Goal: Task Accomplishment & Management: Manage account settings

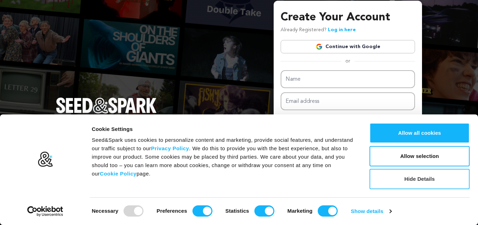
click at [415, 178] on button "Hide Details" at bounding box center [420, 178] width 100 height 20
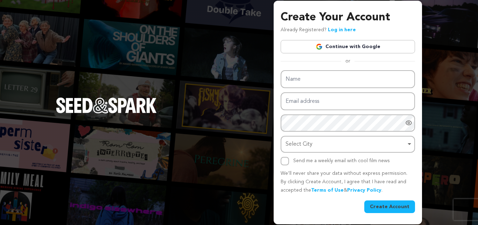
click at [364, 46] on link "Continue with Google" at bounding box center [348, 46] width 135 height 13
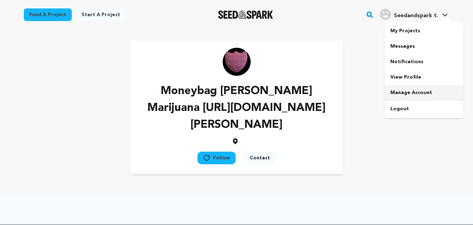
click at [411, 94] on link "Manage Account" at bounding box center [424, 92] width 78 height 15
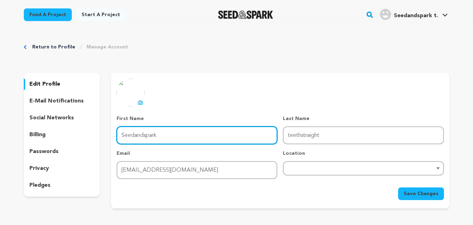
click at [171, 143] on input "Seedandspark" at bounding box center [197, 135] width 161 height 18
click at [156, 128] on input "Seedandspark" at bounding box center [197, 135] width 161 height 18
paste input "Teeth Straight"
type input "Teeth Straight"
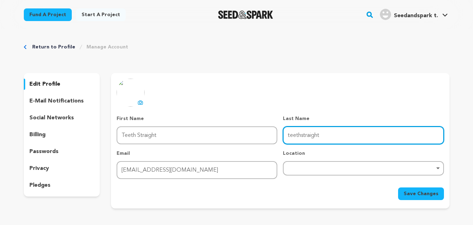
click at [332, 134] on input "teethstraight" at bounding box center [363, 135] width 161 height 18
paste input "https://teethstraight.co.uk/"
type input "https://teethstraight.co.uk/"
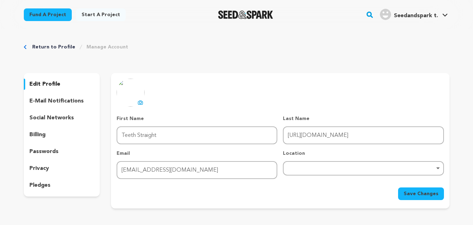
click at [408, 189] on button "Save Changes" at bounding box center [421, 193] width 46 height 13
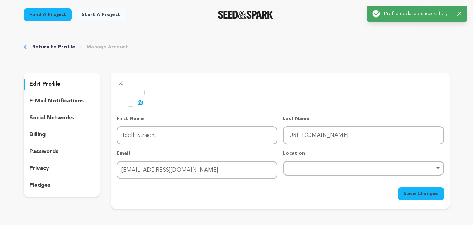
click at [457, 13] on div "Success: Info: Warning: Error: Profile updated successfully! Close notification" at bounding box center [417, 14] width 90 height 8
click at [460, 13] on icon "button" at bounding box center [459, 14] width 4 height 4
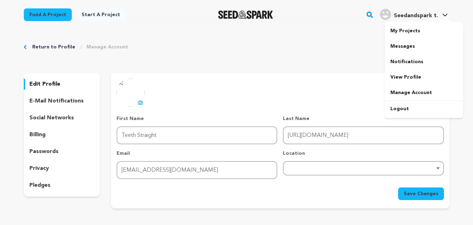
click at [446, 13] on link "Seedandspark t. Seedandspark t." at bounding box center [414, 13] width 71 height 13
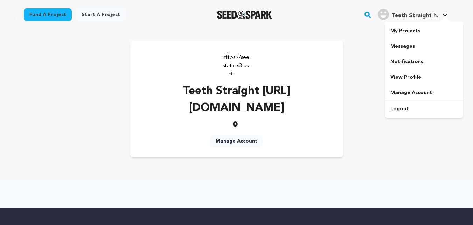
click at [408, 78] on link "View Profile" at bounding box center [424, 76] width 78 height 15
